Goal: Transaction & Acquisition: Register for event/course

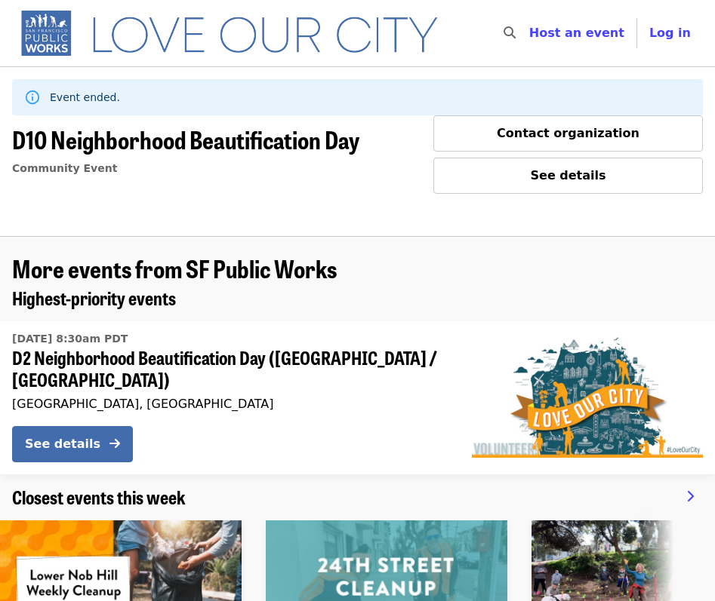
scroll to position [93, 0]
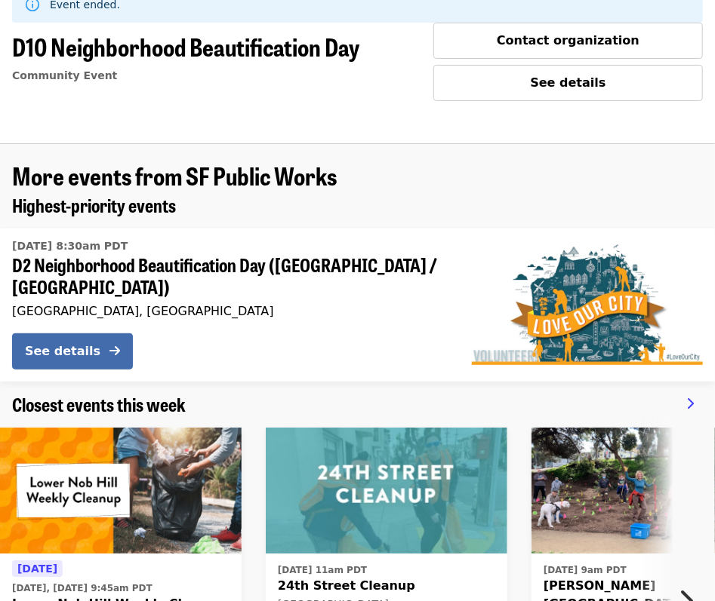
click at [565, 298] on img at bounding box center [587, 304] width 231 height 121
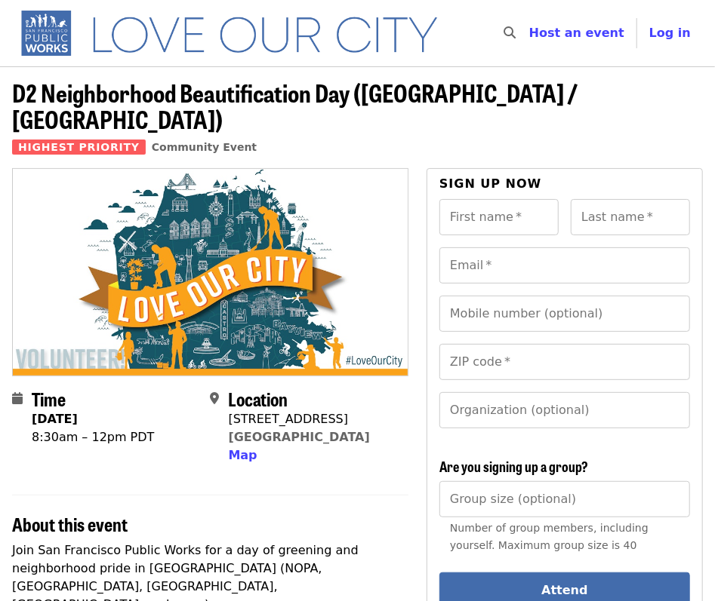
click at [200, 189] on img at bounding box center [210, 272] width 395 height 207
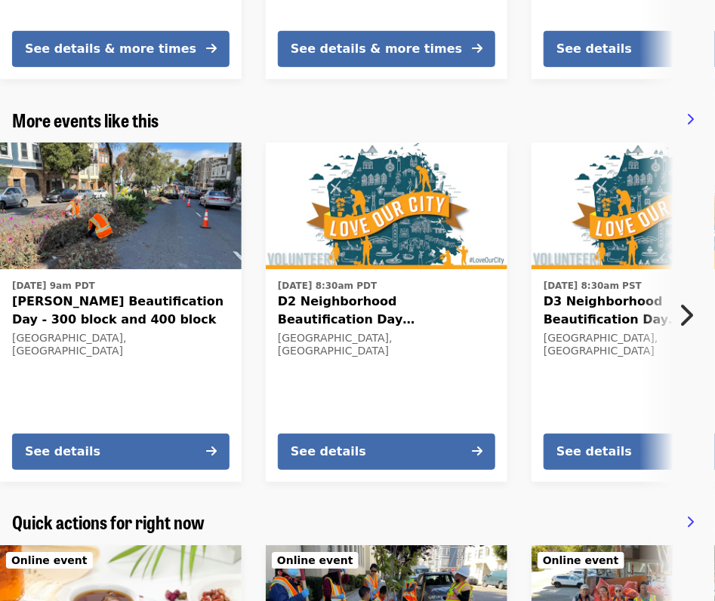
scroll to position [784, 0]
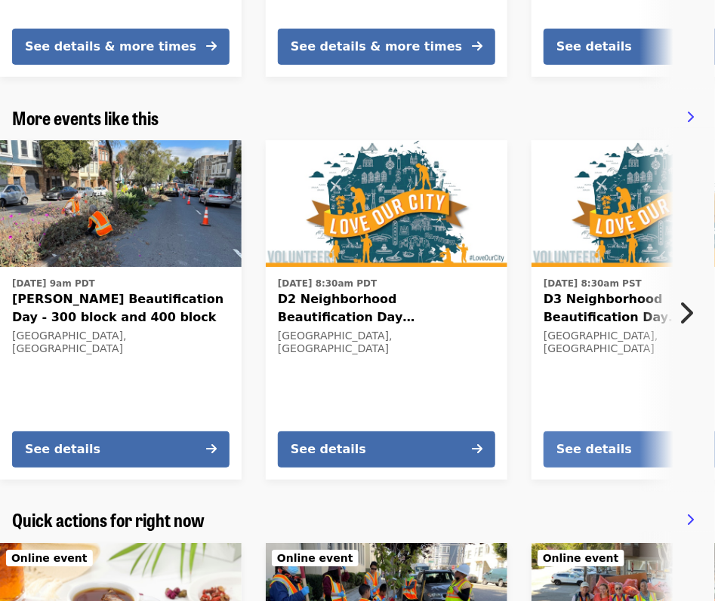
click at [583, 440] on div "See details" at bounding box center [593, 449] width 75 height 18
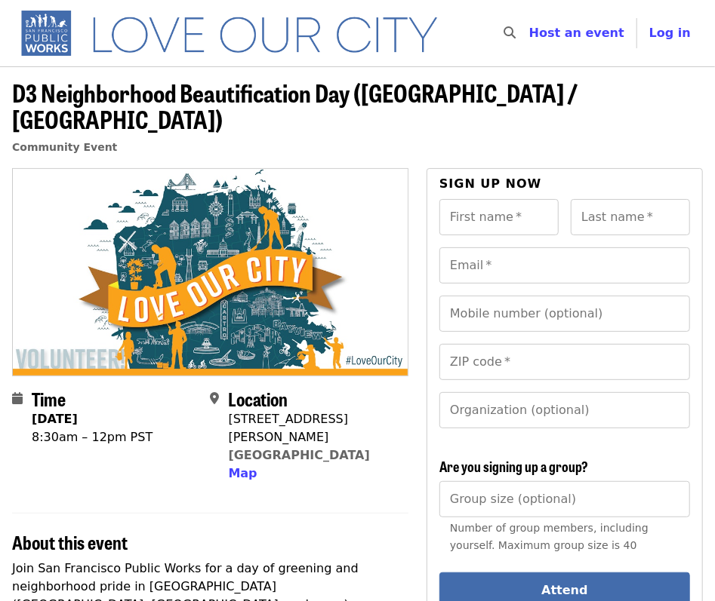
click at [232, 221] on img at bounding box center [210, 272] width 395 height 207
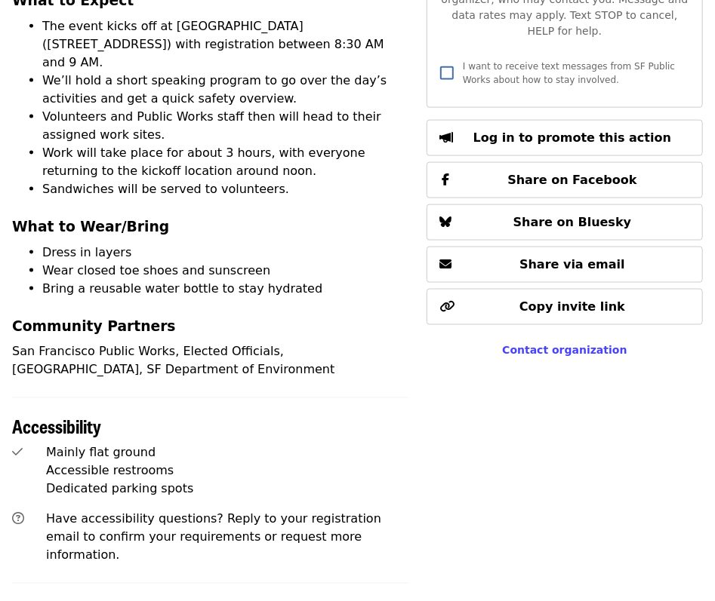
scroll to position [771, 0]
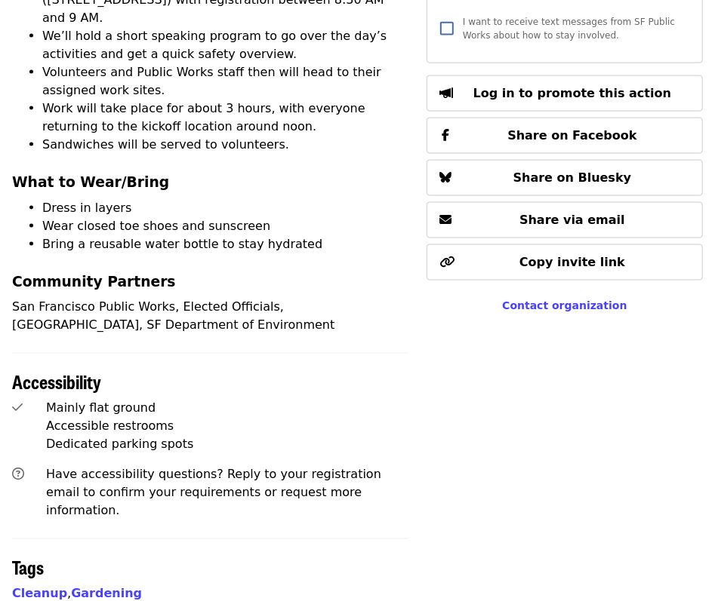
click at [364, 244] on div "Time [DATE] 8:30am – 12pm PST Location [STREET_ADDRESS] Map About this event Jo…" at bounding box center [210, 155] width 396 height 1516
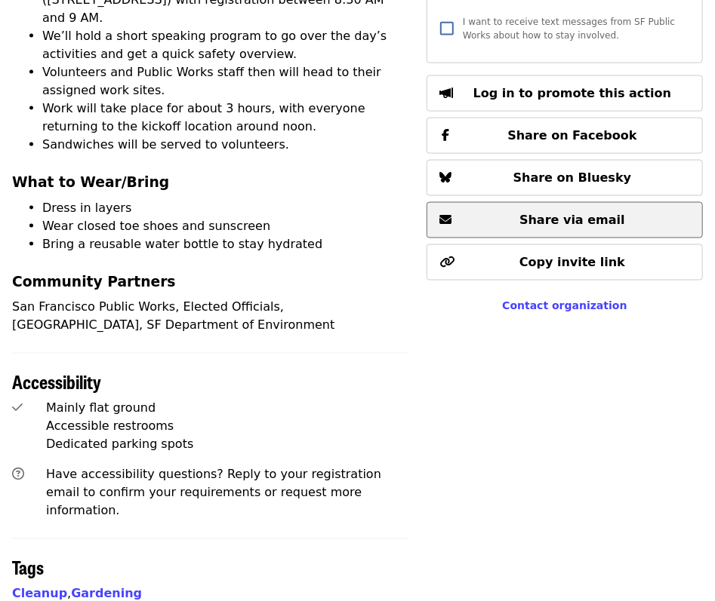
click at [546, 213] on span "Share via email" at bounding box center [572, 220] width 106 height 14
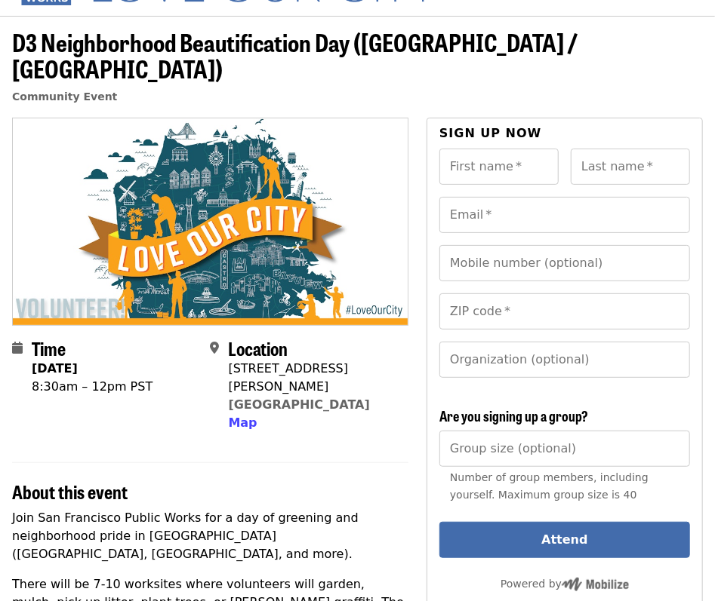
scroll to position [0, 0]
